Goal: Task Accomplishment & Management: Use online tool/utility

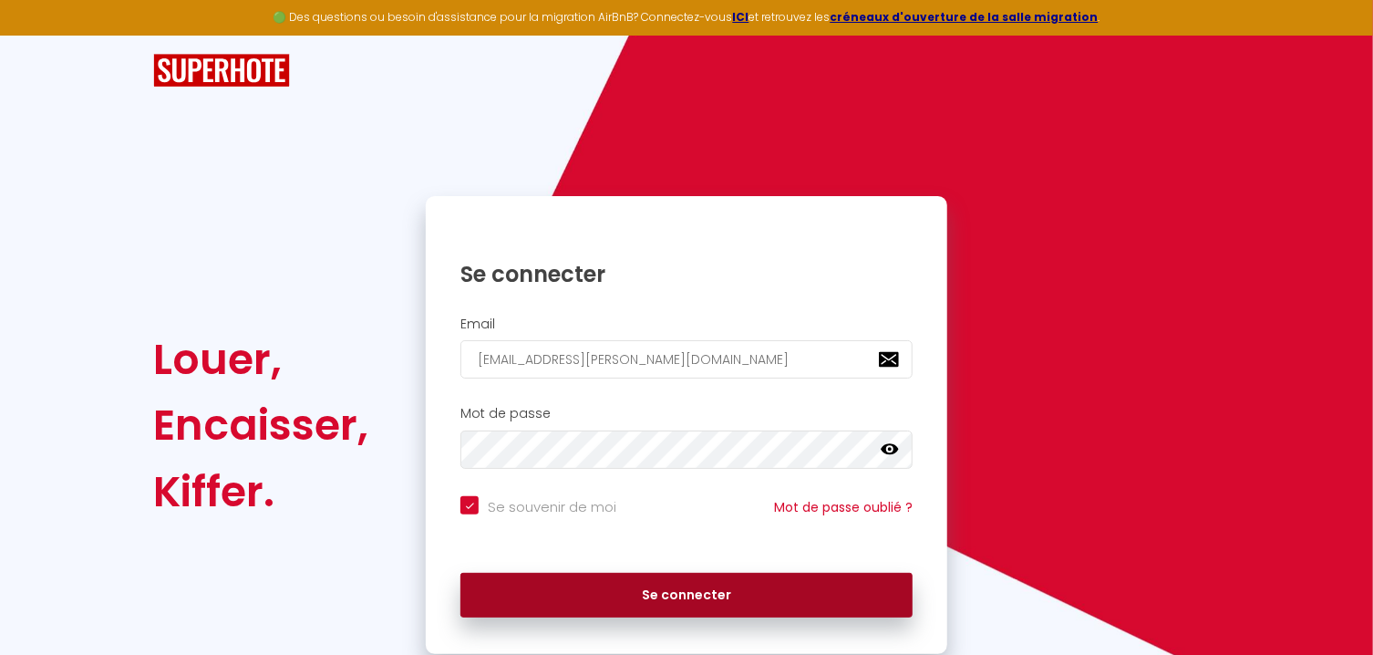
click at [604, 588] on button "Se connecter" at bounding box center [686, 596] width 452 height 46
checkbox input "true"
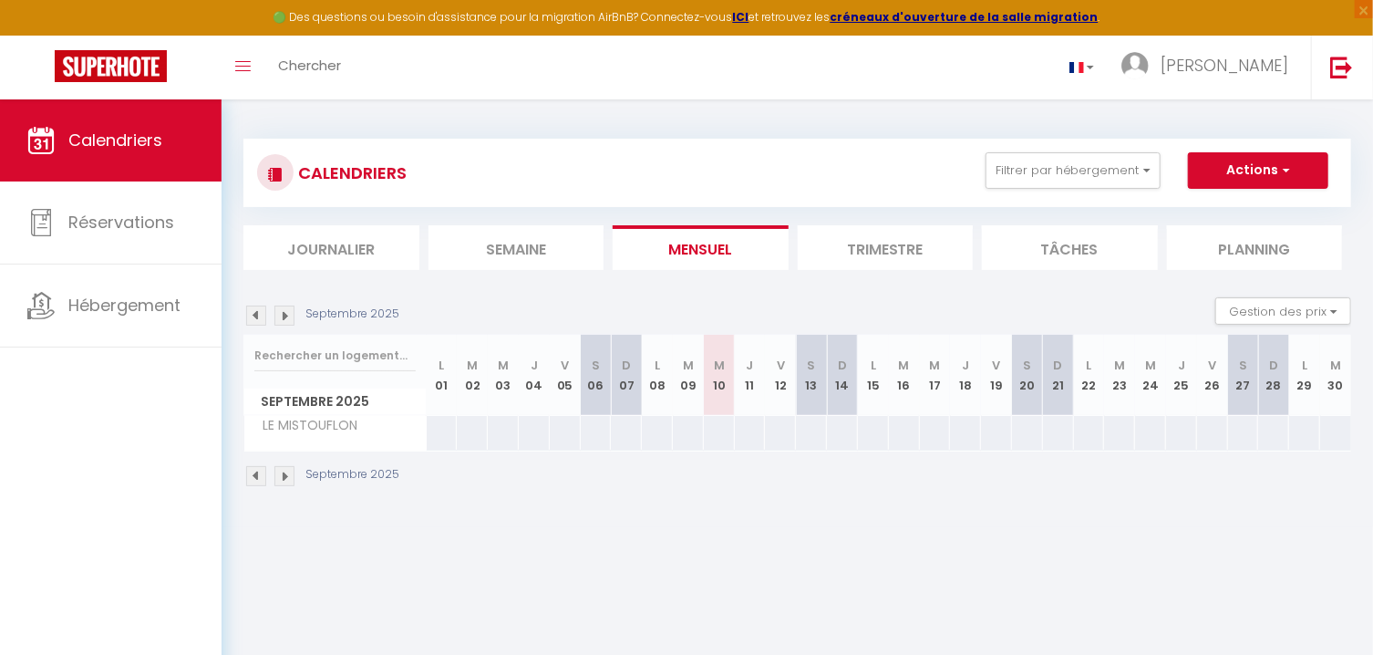
click at [872, 251] on li "Trimestre" at bounding box center [886, 247] width 176 height 45
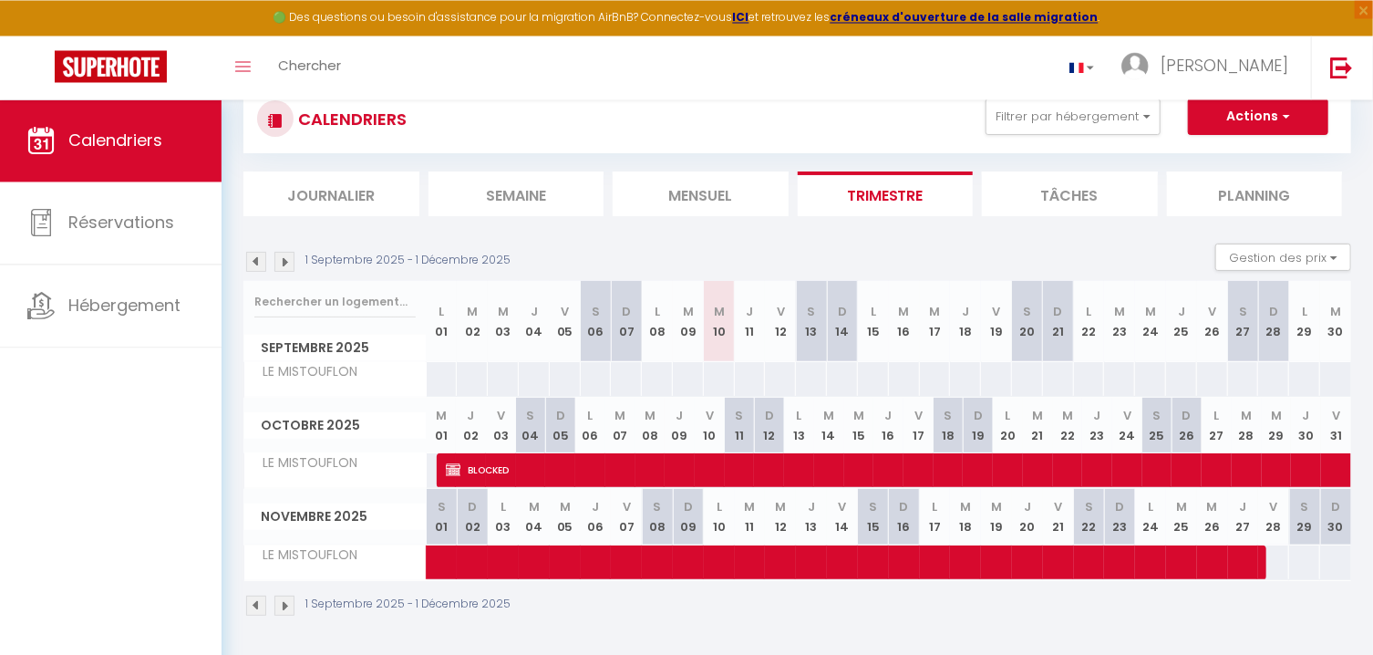
scroll to position [99, 0]
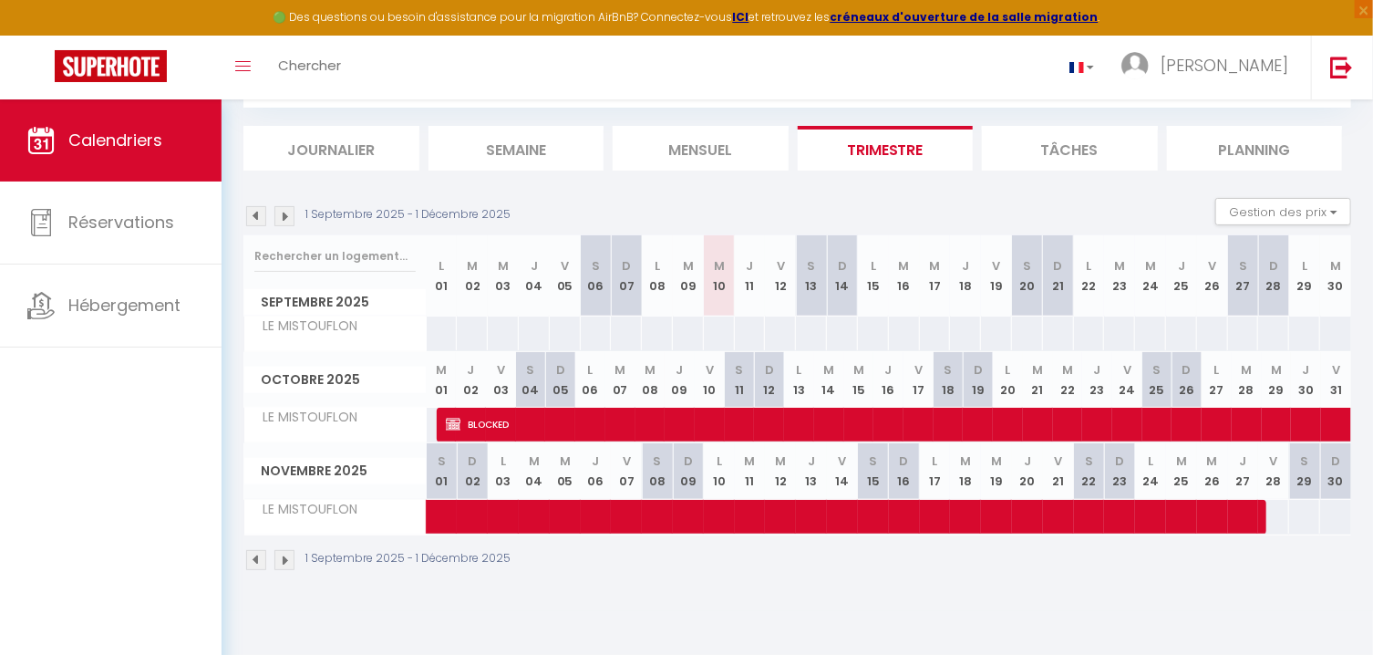
click at [285, 559] on img at bounding box center [284, 560] width 20 height 20
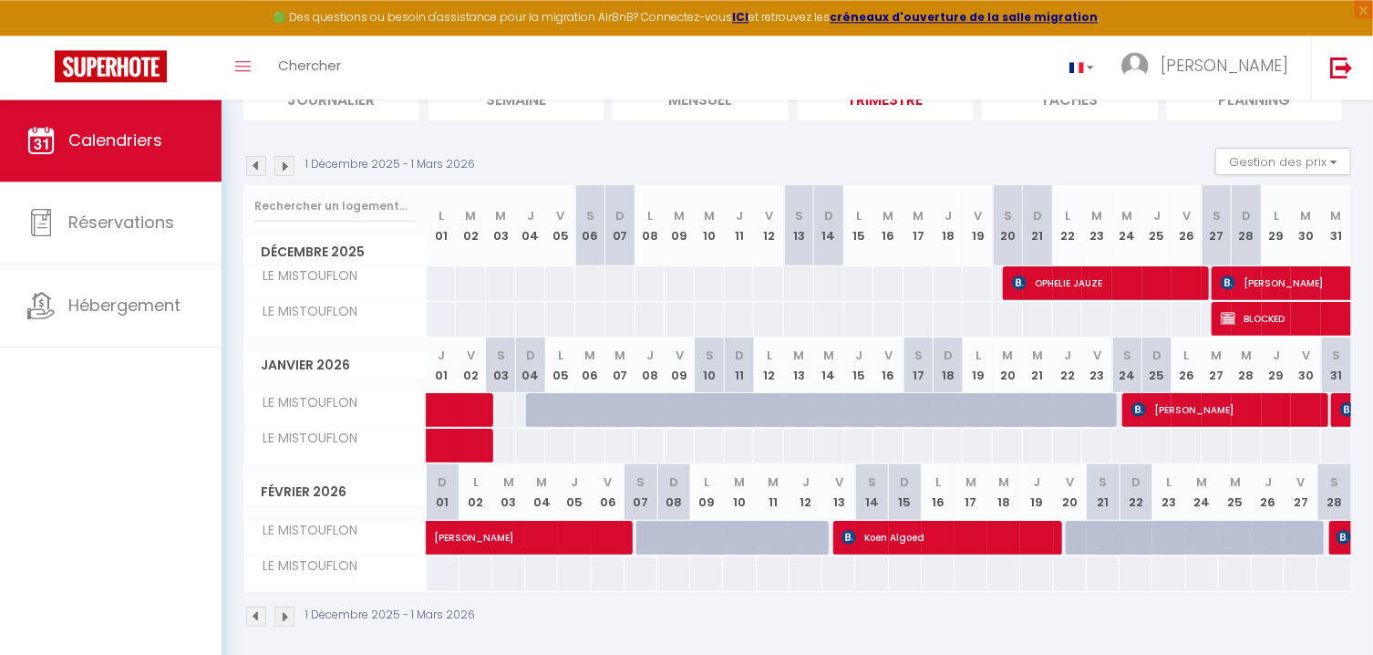
scroll to position [161, 0]
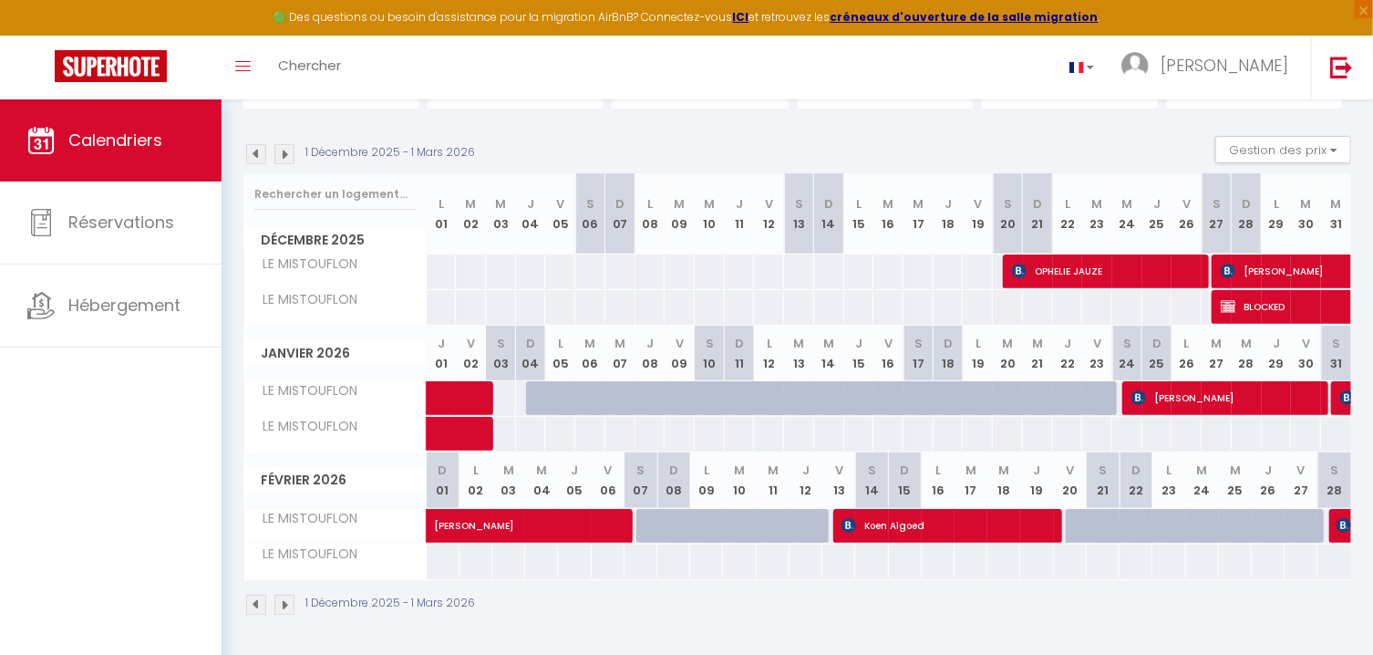
click at [1003, 387] on div at bounding box center [1008, 398] width 30 height 35
click at [993, 407] on div "200" at bounding box center [1007, 398] width 31 height 34
click at [286, 604] on img at bounding box center [284, 604] width 20 height 20
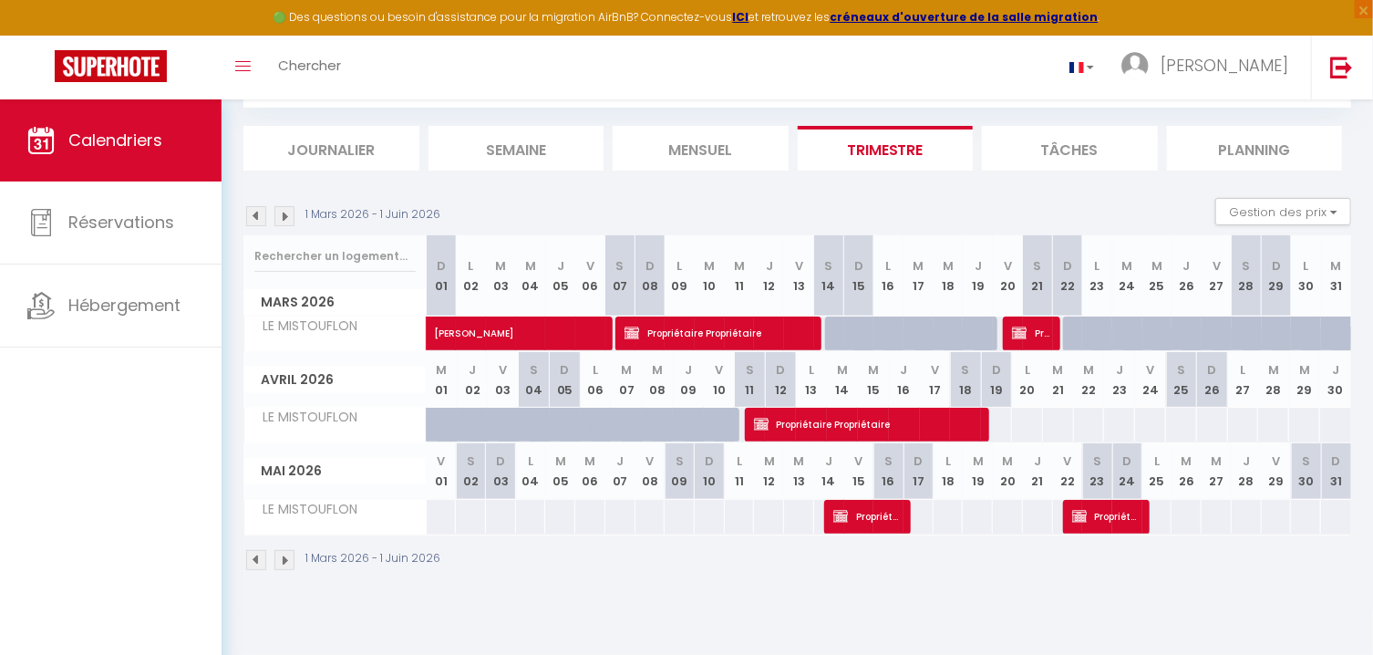
scroll to position [99, 0]
click at [259, 557] on img at bounding box center [256, 560] width 20 height 20
